Goal: Information Seeking & Learning: Learn about a topic

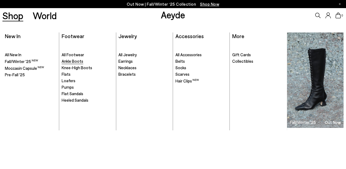
click at [73, 62] on span "Ankle Boots" at bounding box center [73, 61] width 22 height 5
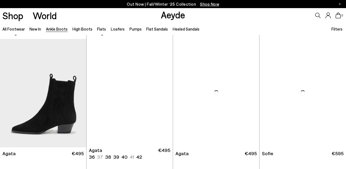
scroll to position [238, 0]
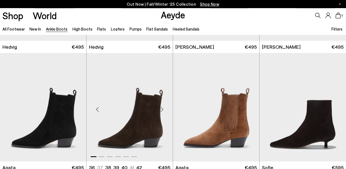
scroll to position [222, 0]
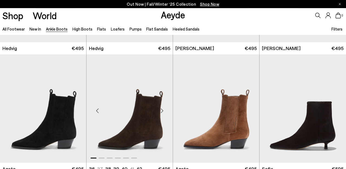
click at [160, 109] on div "Next slide" at bounding box center [162, 110] width 16 height 16
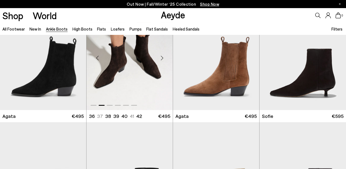
scroll to position [270, 0]
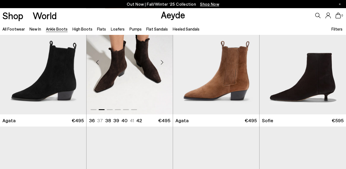
click at [161, 64] on div "Next slide" at bounding box center [162, 62] width 16 height 16
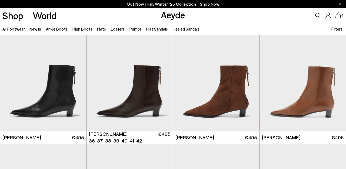
scroll to position [736, 0]
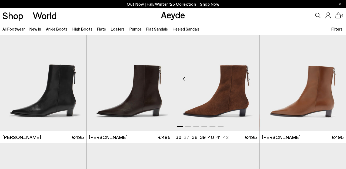
click at [254, 81] on div "Next slide" at bounding box center [248, 79] width 16 height 16
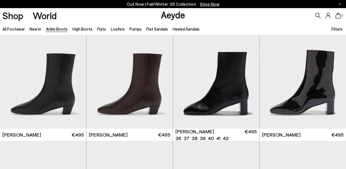
scroll to position [859, 0]
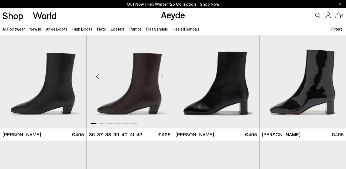
click at [162, 76] on div "Next slide" at bounding box center [162, 76] width 16 height 16
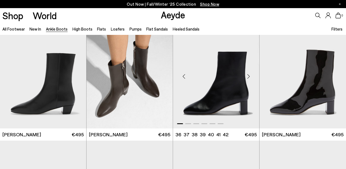
click at [250, 78] on div "Next slide" at bounding box center [248, 76] width 16 height 16
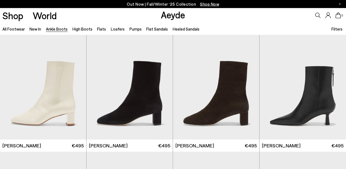
scroll to position [969, 0]
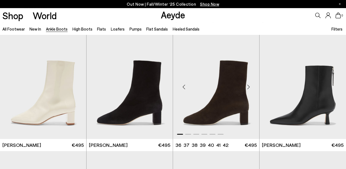
click at [250, 81] on div "Next slide" at bounding box center [248, 87] width 16 height 16
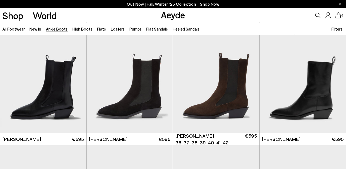
scroll to position [1459, 0]
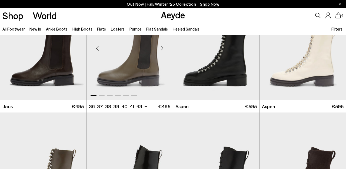
scroll to position [1853, 0]
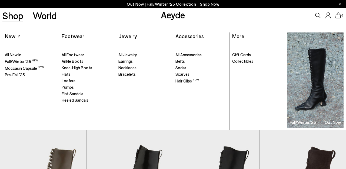
click at [66, 74] on span "Flats" at bounding box center [66, 74] width 9 height 5
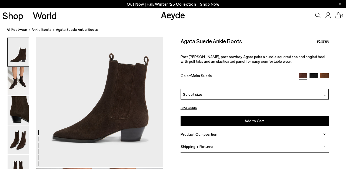
scroll to position [41, 0]
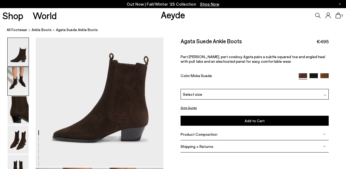
click at [16, 81] on img at bounding box center [18, 81] width 21 height 28
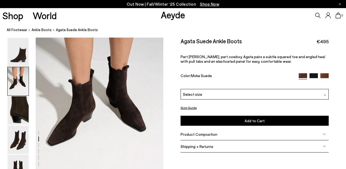
scroll to position [196, 0]
click at [16, 112] on img at bounding box center [18, 110] width 21 height 28
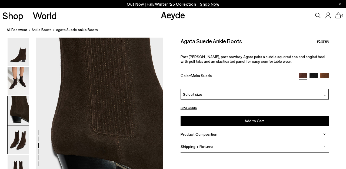
click at [20, 141] on img at bounding box center [18, 139] width 21 height 28
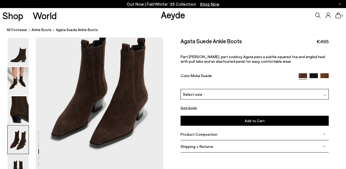
scroll to position [547, 0]
click at [21, 160] on img at bounding box center [18, 169] width 21 height 28
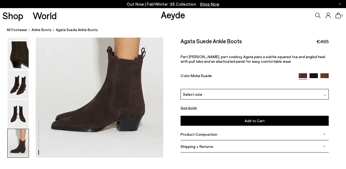
scroll to position [905, 0]
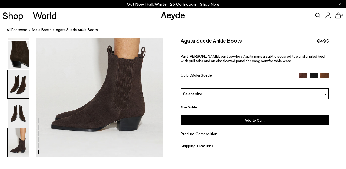
click at [21, 75] on img at bounding box center [18, 84] width 21 height 28
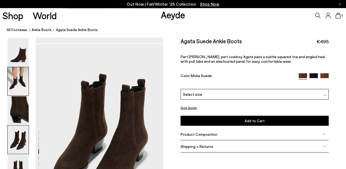
click at [14, 74] on img at bounding box center [18, 81] width 21 height 28
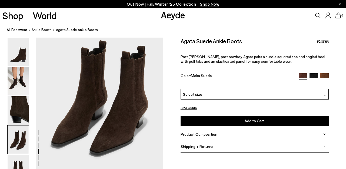
scroll to position [540, 0]
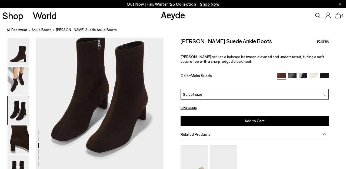
scroll to position [370, 0]
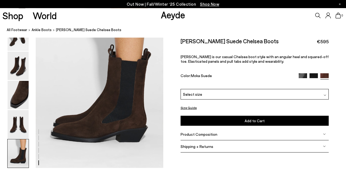
scroll to position [893, 0]
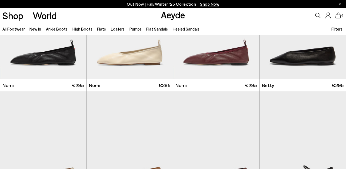
scroll to position [390, 0]
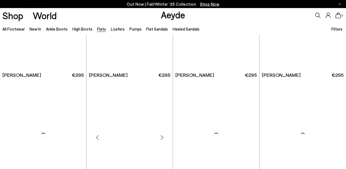
scroll to position [1421, 0]
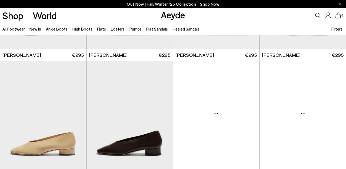
click at [117, 31] on link "Loafers" at bounding box center [118, 28] width 14 height 5
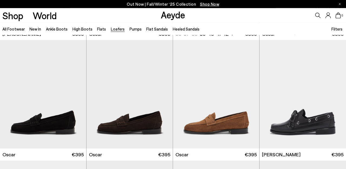
scroll to position [478, 0]
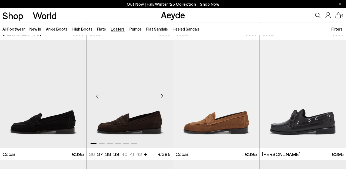
click at [138, 126] on img "1 / 6" at bounding box center [129, 94] width 86 height 108
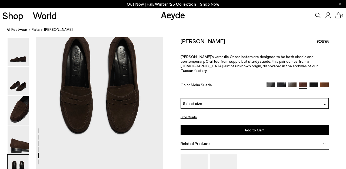
scroll to position [686, 0]
